Goal: Transaction & Acquisition: Obtain resource

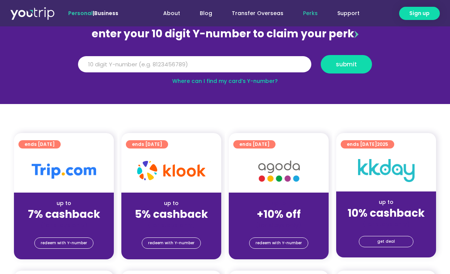
click at [64, 178] on img at bounding box center [64, 171] width 64 height 15
click at [70, 242] on span "redeem with Y-number" at bounding box center [64, 243] width 46 height 11
click at [69, 242] on span "redeem with Y-number" at bounding box center [64, 243] width 46 height 11
click at [155, 67] on input "Y Number" at bounding box center [194, 64] width 233 height 17
click at [350, 65] on span "submit" at bounding box center [346, 64] width 21 height 6
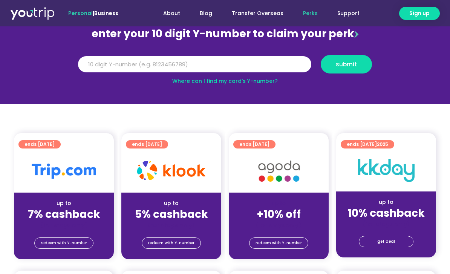
click at [61, 60] on section "enter your 10 digit Y-number to claim your perk Y Number 5501300003623045 submi…" at bounding box center [225, 52] width 450 height 104
click at [151, 63] on input "5501300003623045" at bounding box center [194, 64] width 233 height 17
type input "5"
type input "8841077010"
click at [348, 67] on span "submit" at bounding box center [346, 64] width 21 height 6
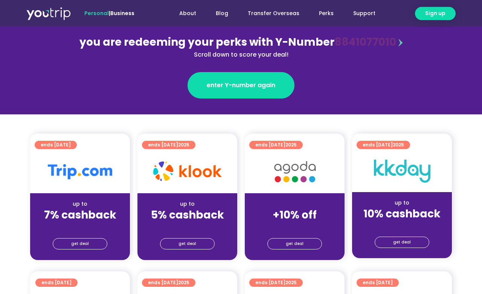
scroll to position [96, 0]
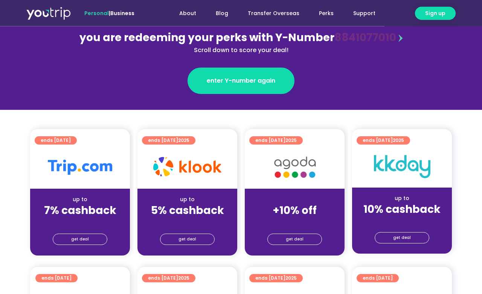
click at [68, 233] on link "get deal" at bounding box center [80, 238] width 55 height 11
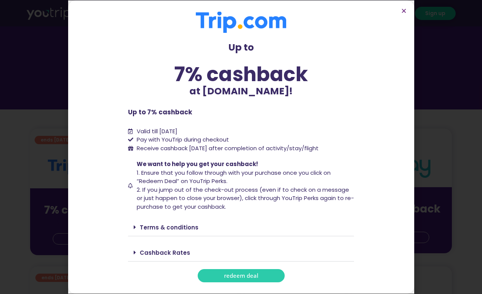
click at [255, 278] on span "redeem deal" at bounding box center [241, 275] width 34 height 6
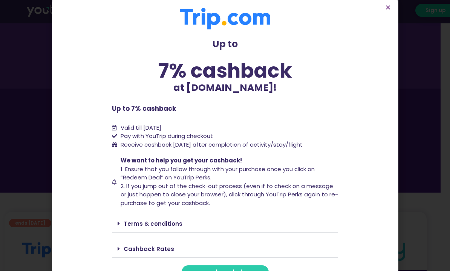
scroll to position [14, 9]
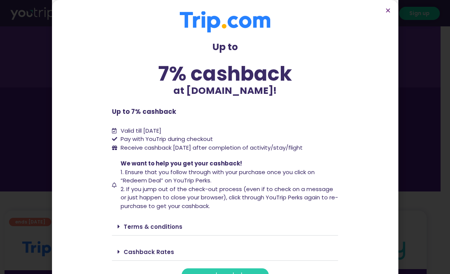
click at [230, 228] on div "Terms & conditions" at bounding box center [225, 227] width 226 height 18
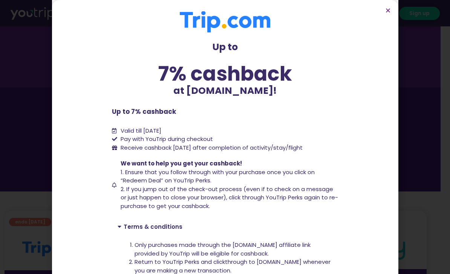
click at [445, 94] on div "Up to 7% cashback at [DOMAIN_NAME]! Up to 7% cashback at [DOMAIN_NAME]! Up to 7…" at bounding box center [225, 137] width 450 height 274
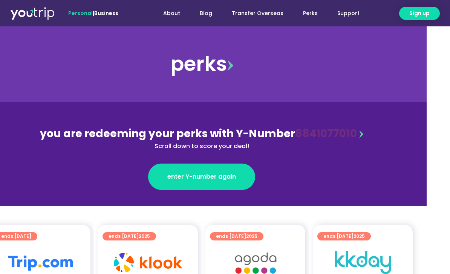
scroll to position [0, 0]
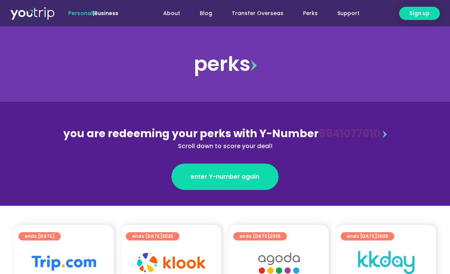
click at [30, 14] on img at bounding box center [32, 13] width 44 height 14
